Goal: Transaction & Acquisition: Obtain resource

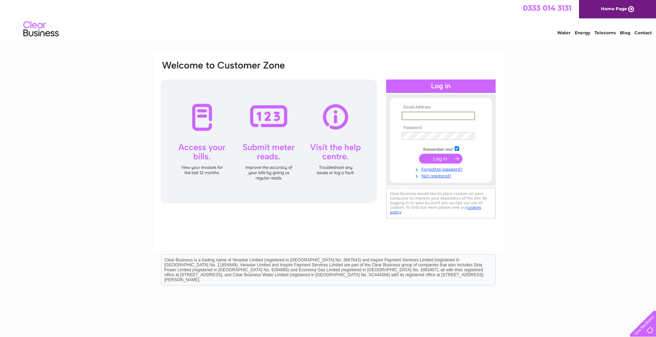
click at [411, 114] on input "text" at bounding box center [437, 116] width 73 height 8
paste input "accounts@u-drive.co.uk"
type input "accounts@u-drive.co.uk"
click at [444, 157] on input "submit" at bounding box center [440, 159] width 43 height 10
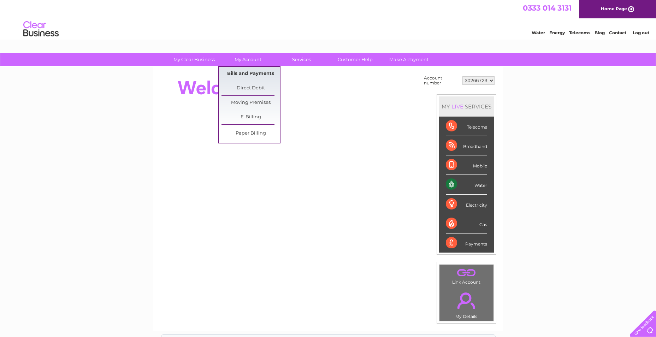
click at [254, 75] on link "Bills and Payments" at bounding box center [250, 74] width 58 height 14
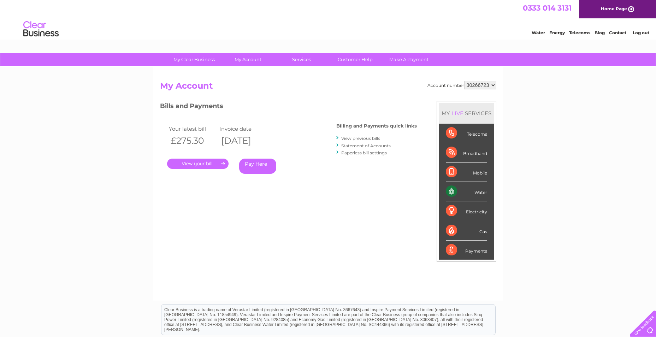
click at [200, 160] on link "." at bounding box center [197, 163] width 61 height 10
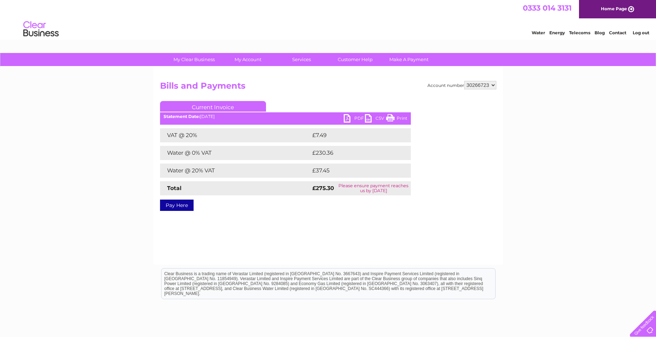
click at [348, 118] on link "PDF" at bounding box center [353, 119] width 21 height 10
click at [640, 33] on link "Log out" at bounding box center [640, 32] width 17 height 5
